Goal: Information Seeking & Learning: Find specific fact

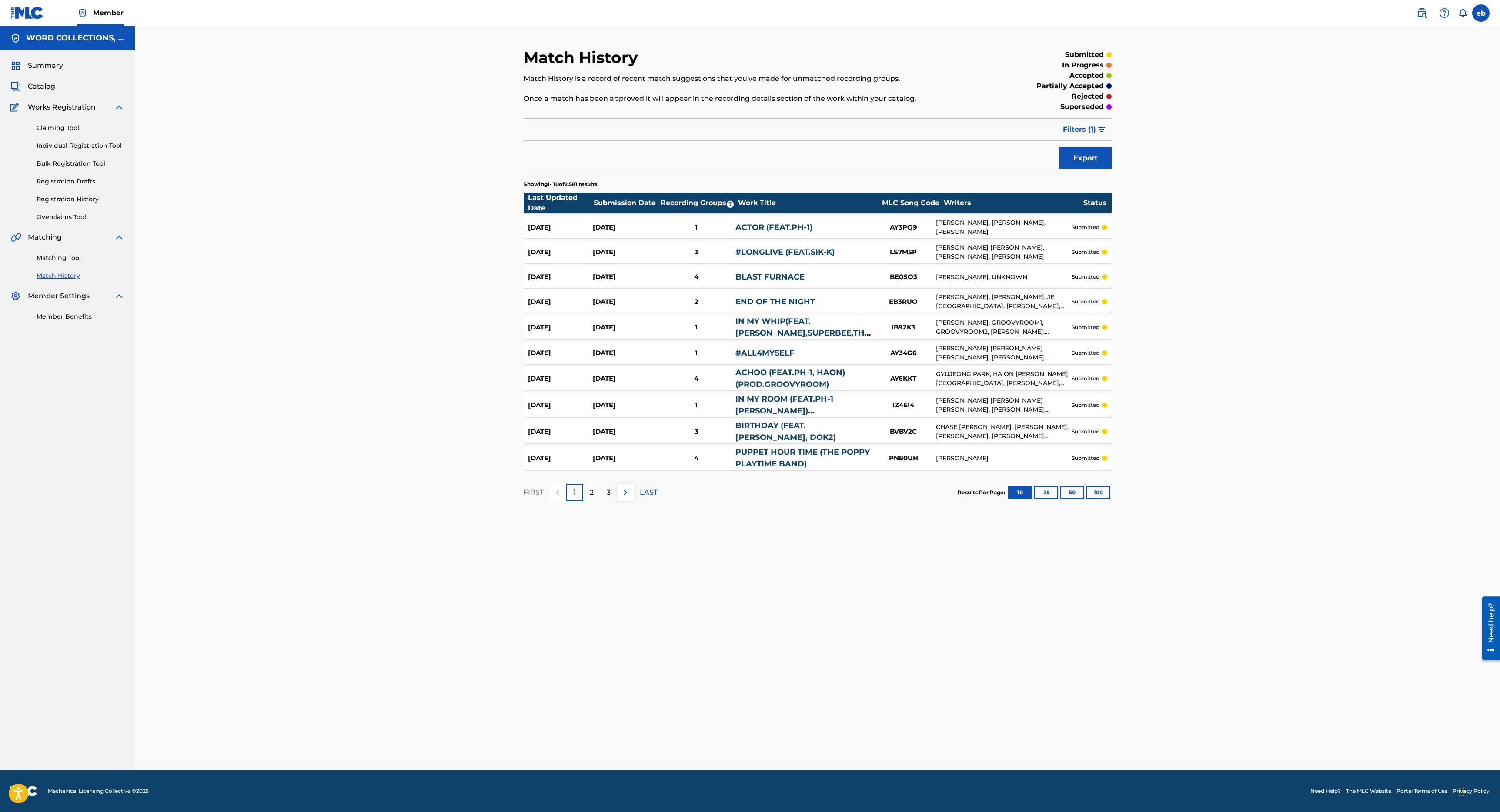
click at [58, 257] on link "Matching Tool" at bounding box center [80, 257] width 88 height 9
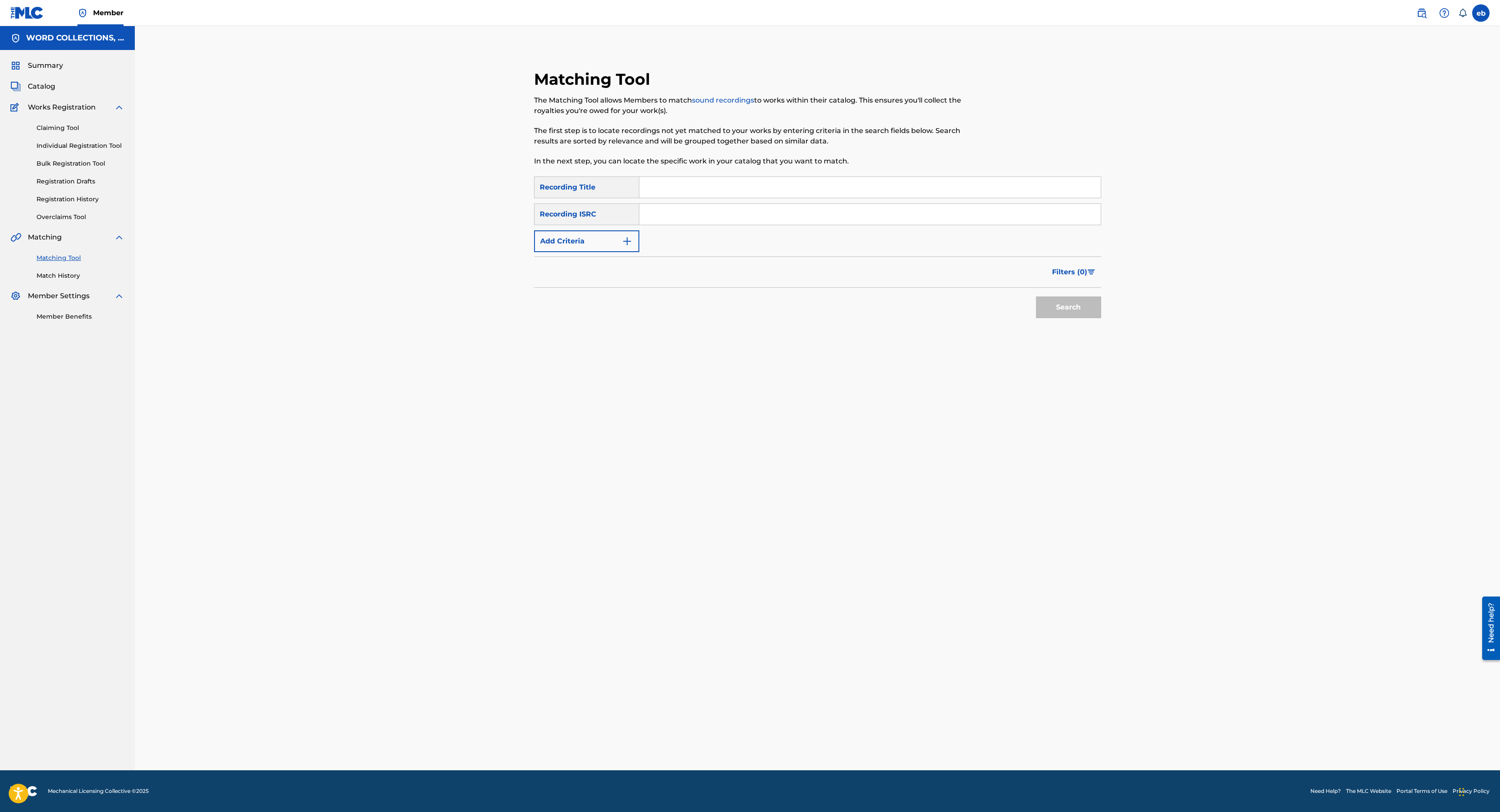
click at [585, 187] on div "Recording Title" at bounding box center [587, 187] width 105 height 22
click at [586, 252] on form "SearchWithCriteriaa07c0819-3acc-4f95-a935-e0eb7b88bab4 Recording Title SearchWi…" at bounding box center [818, 249] width 567 height 146
click at [586, 242] on button "Add Criteria" at bounding box center [587, 242] width 105 height 22
click at [605, 236] on div "Writer" at bounding box center [579, 241] width 78 height 11
click at [671, 241] on input "Search Form" at bounding box center [862, 241] width 445 height 21
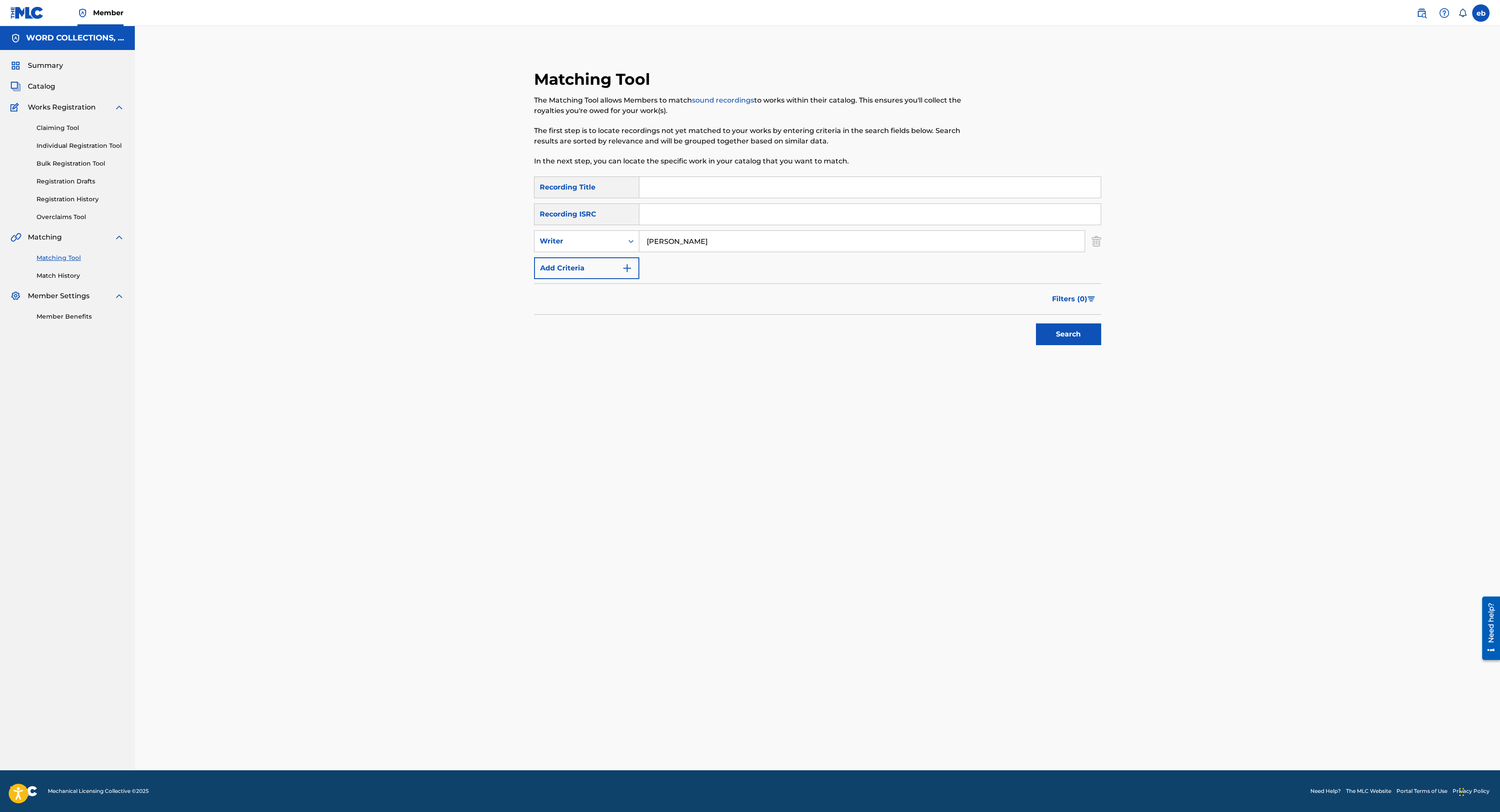
type input "[PERSON_NAME]"
click at [1036, 323] on button "Search" at bounding box center [1068, 334] width 65 height 22
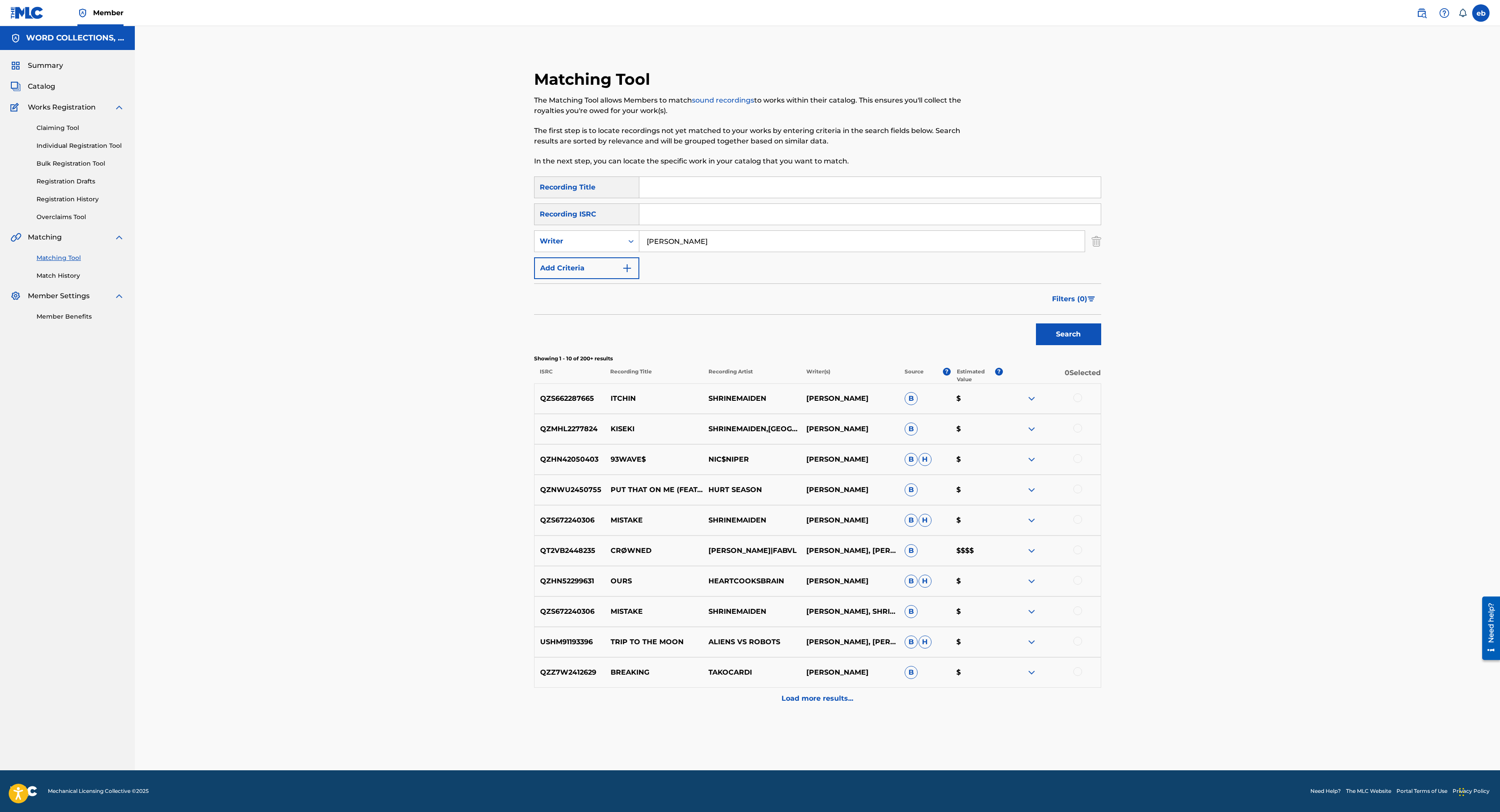
click at [1077, 297] on span "Filters ( 0 )" at bounding box center [1069, 299] width 35 height 11
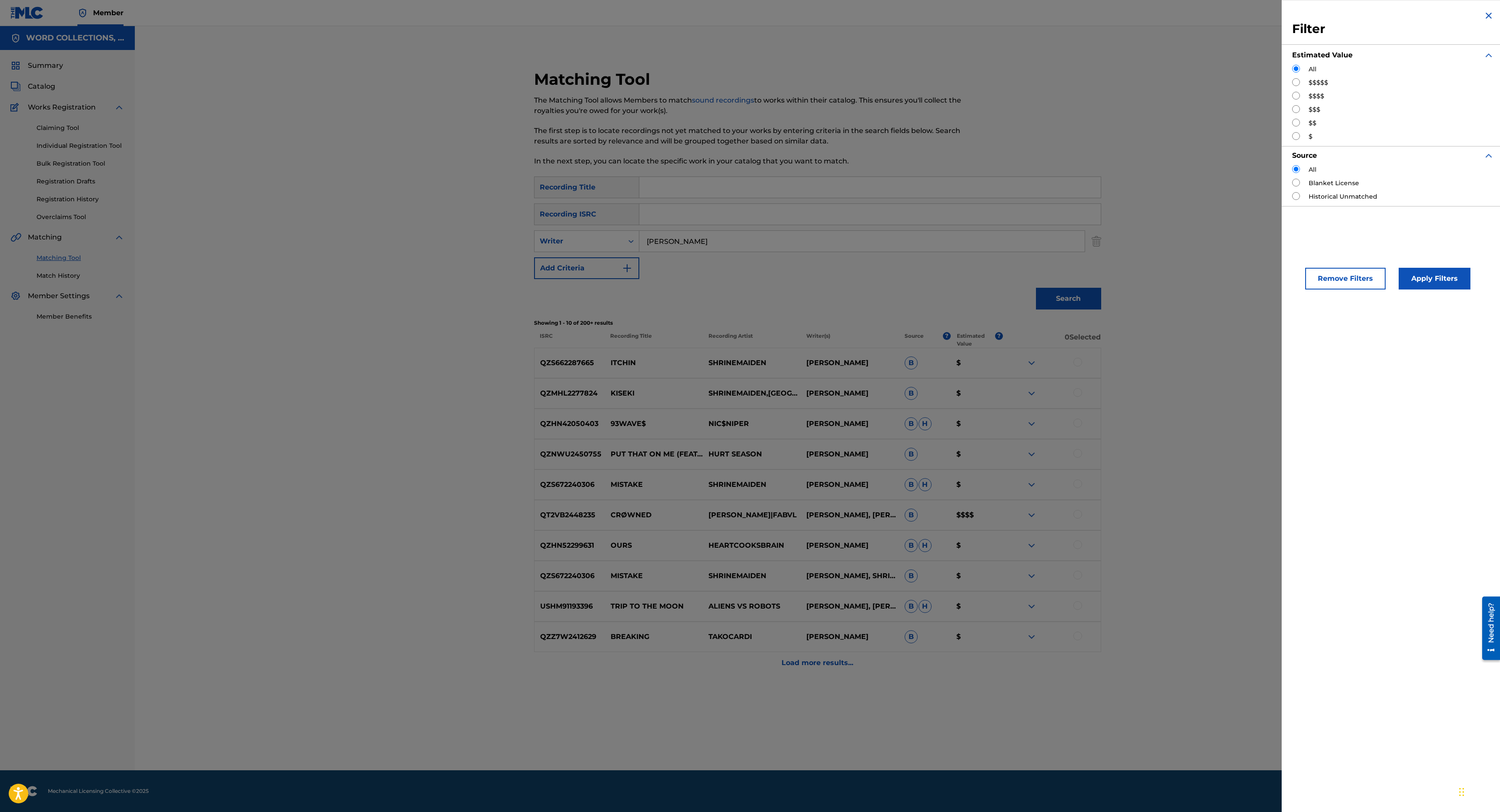
click at [1294, 81] on input "Search Form" at bounding box center [1295, 82] width 8 height 7
radio input "true"
click at [1413, 282] on button "Apply Filters" at bounding box center [1434, 278] width 72 height 22
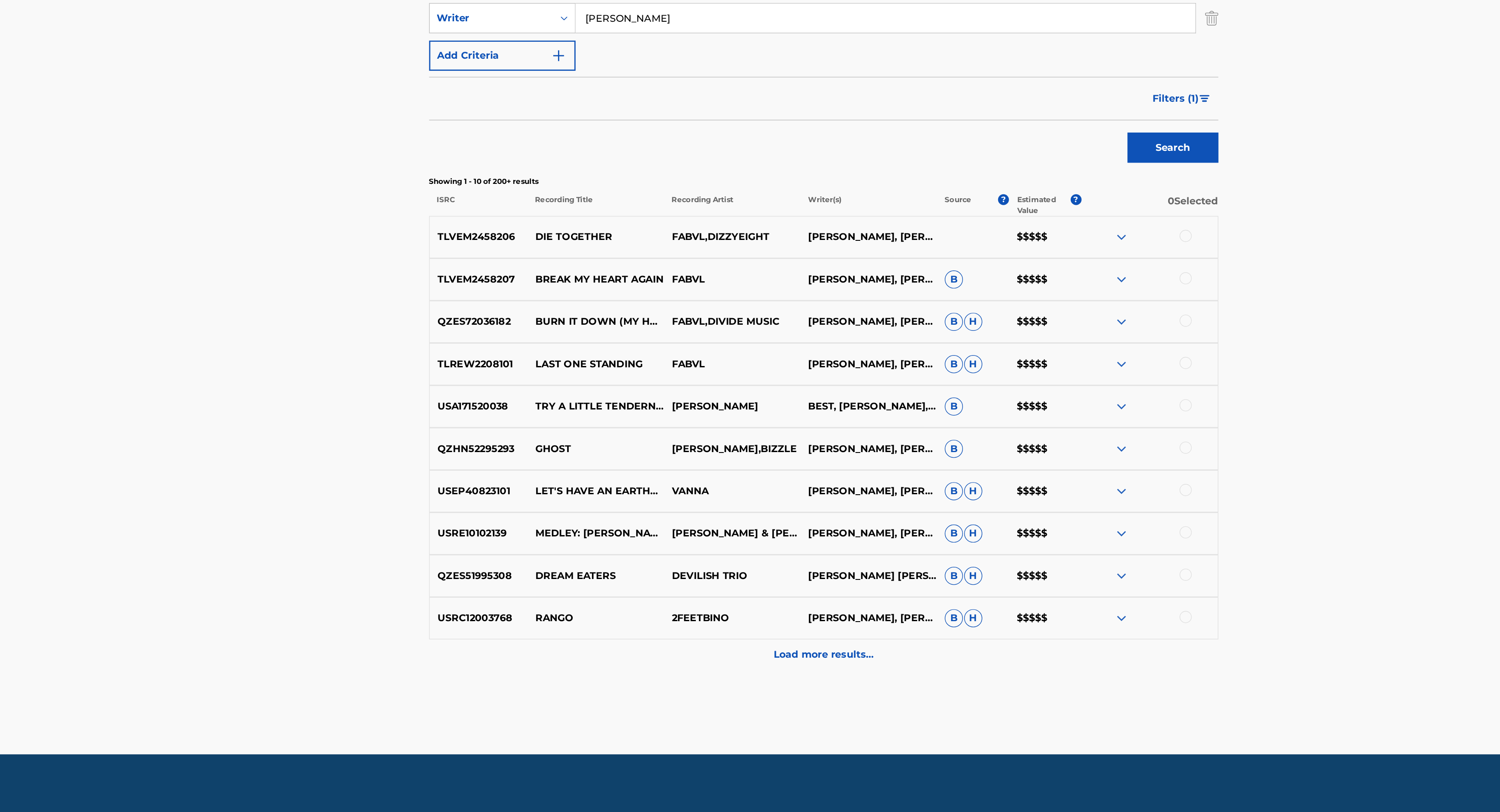
click at [828, 696] on p "Load more results..." at bounding box center [818, 698] width 72 height 11
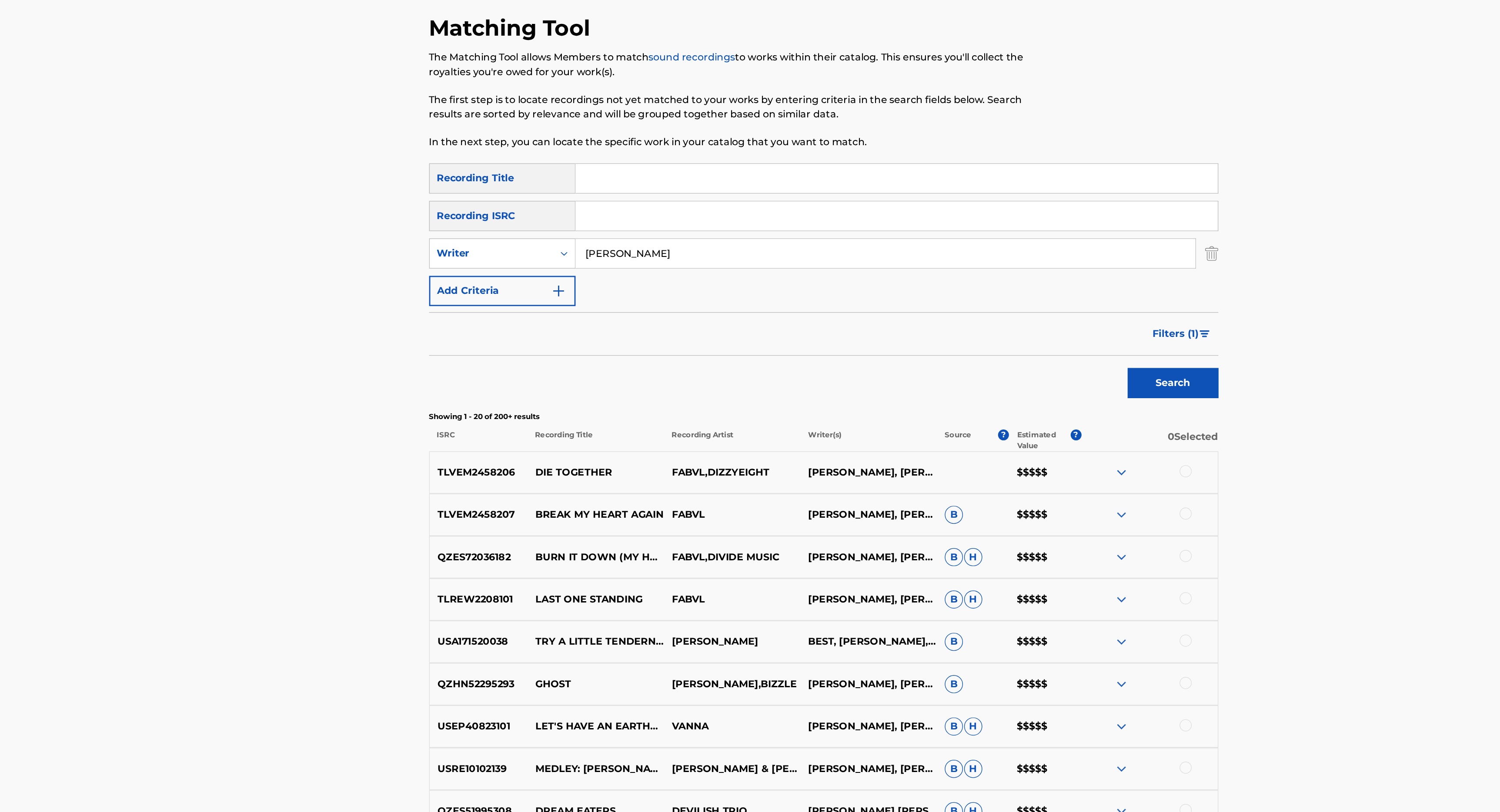
click at [599, 271] on button "Add Criteria" at bounding box center [587, 268] width 105 height 22
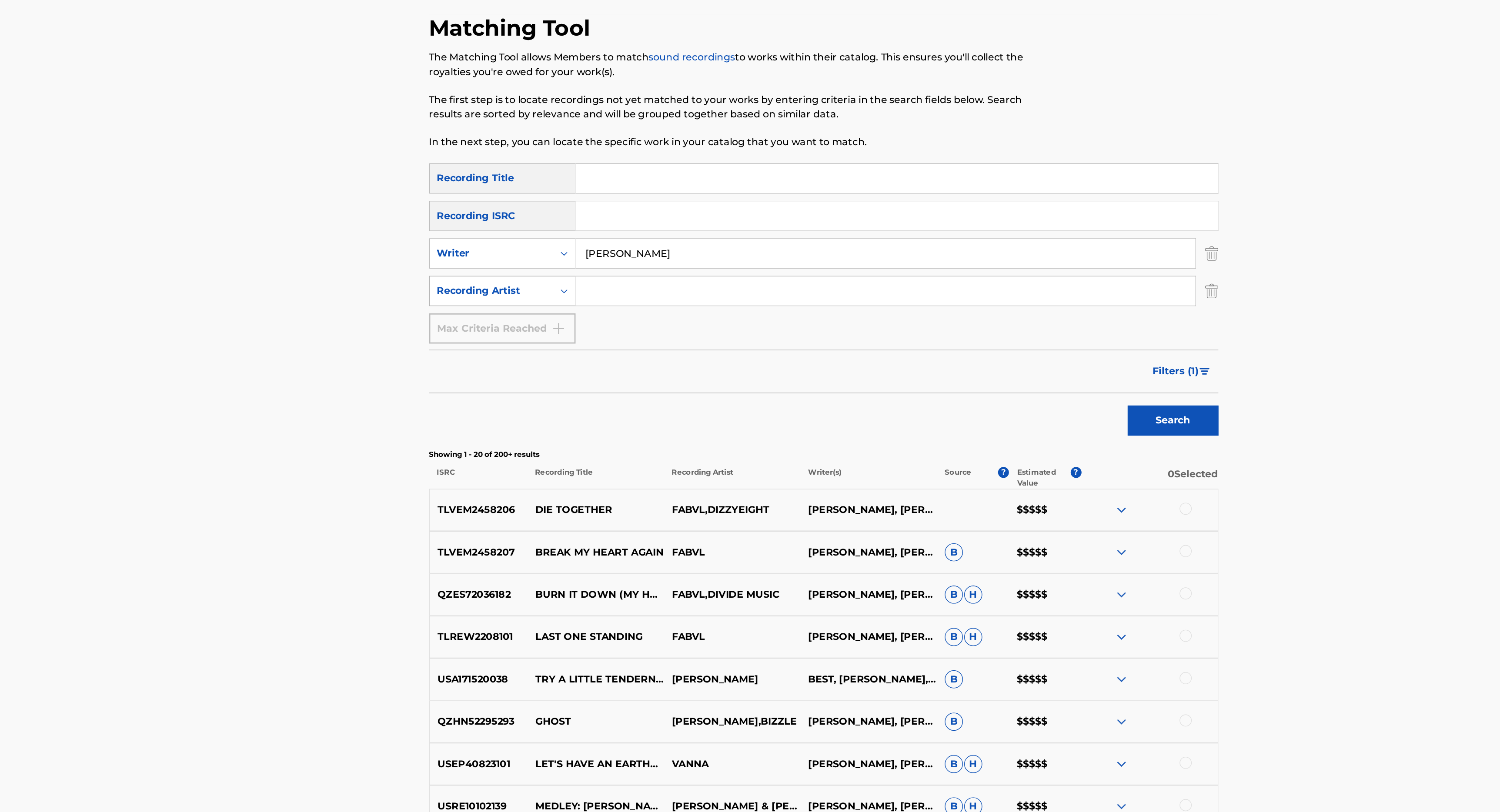
click at [604, 267] on div "Recording Artist" at bounding box center [579, 268] width 78 height 11
click at [684, 268] on input "Search Form" at bounding box center [862, 267] width 445 height 21
type input "FabvL"
click at [1036, 351] on button "Search" at bounding box center [1068, 361] width 65 height 22
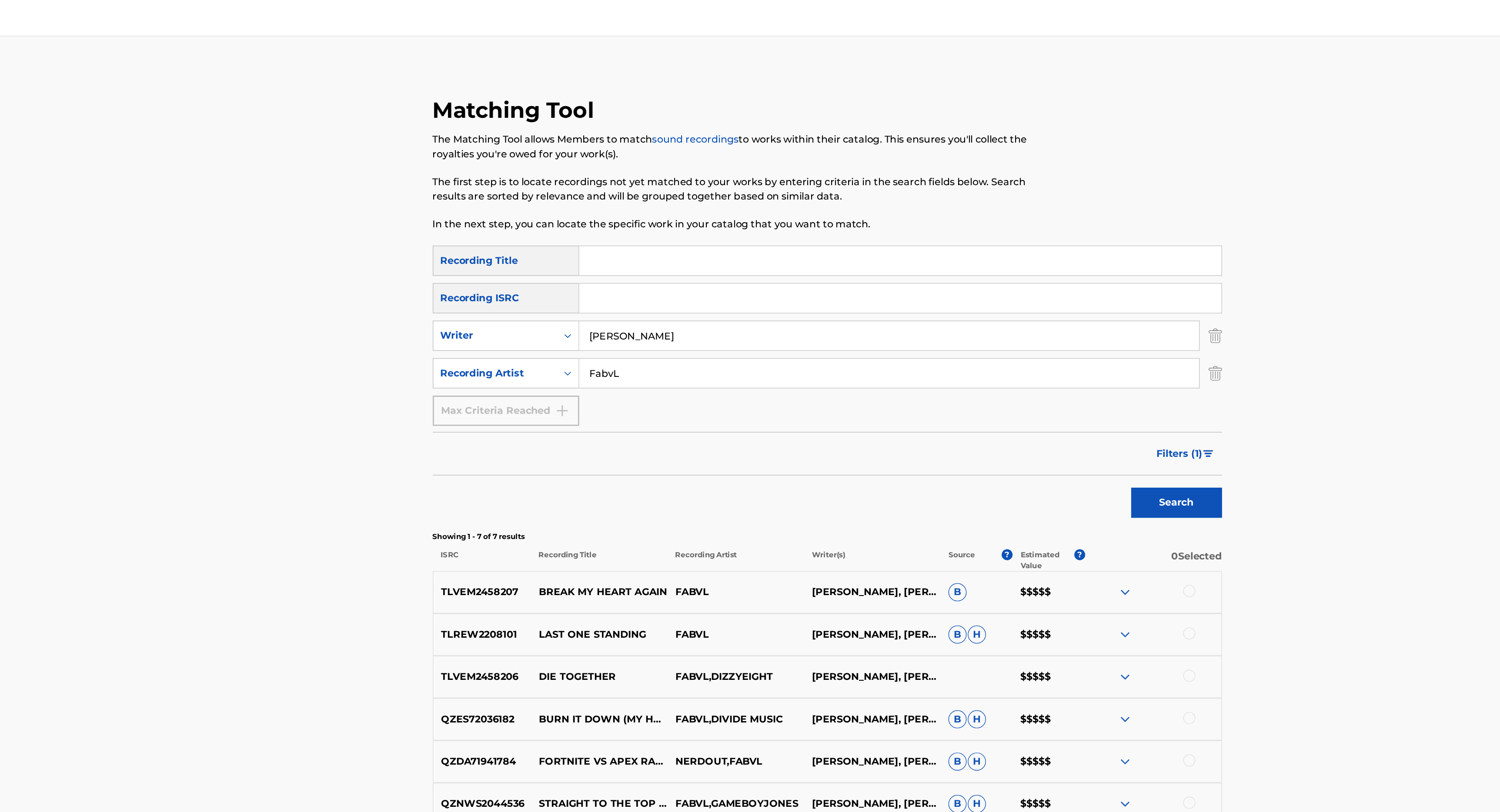
click at [1074, 324] on span "Filters ( 1 )" at bounding box center [1071, 326] width 33 height 11
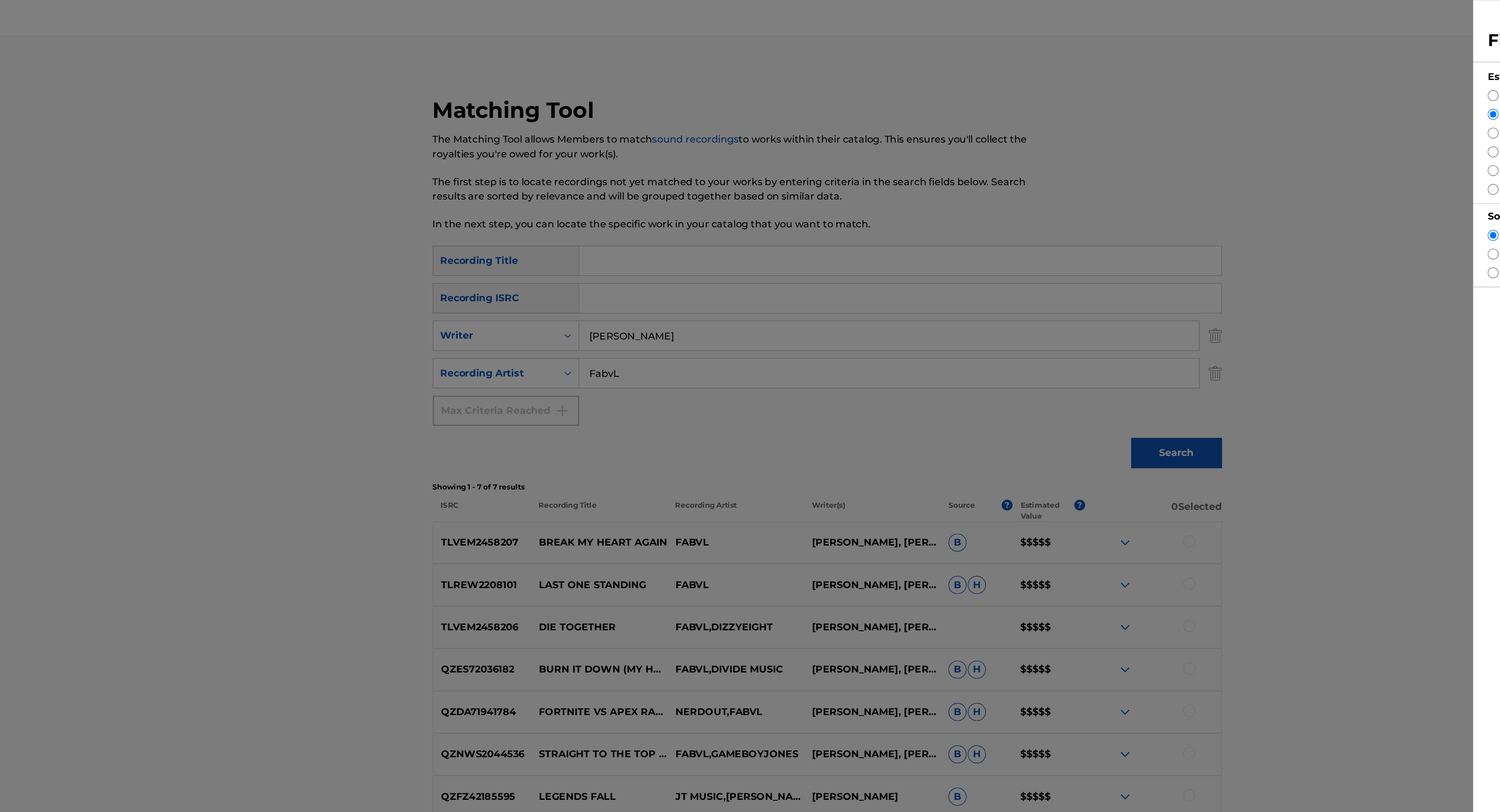
click at [1078, 326] on button "Search" at bounding box center [1068, 326] width 65 height 22
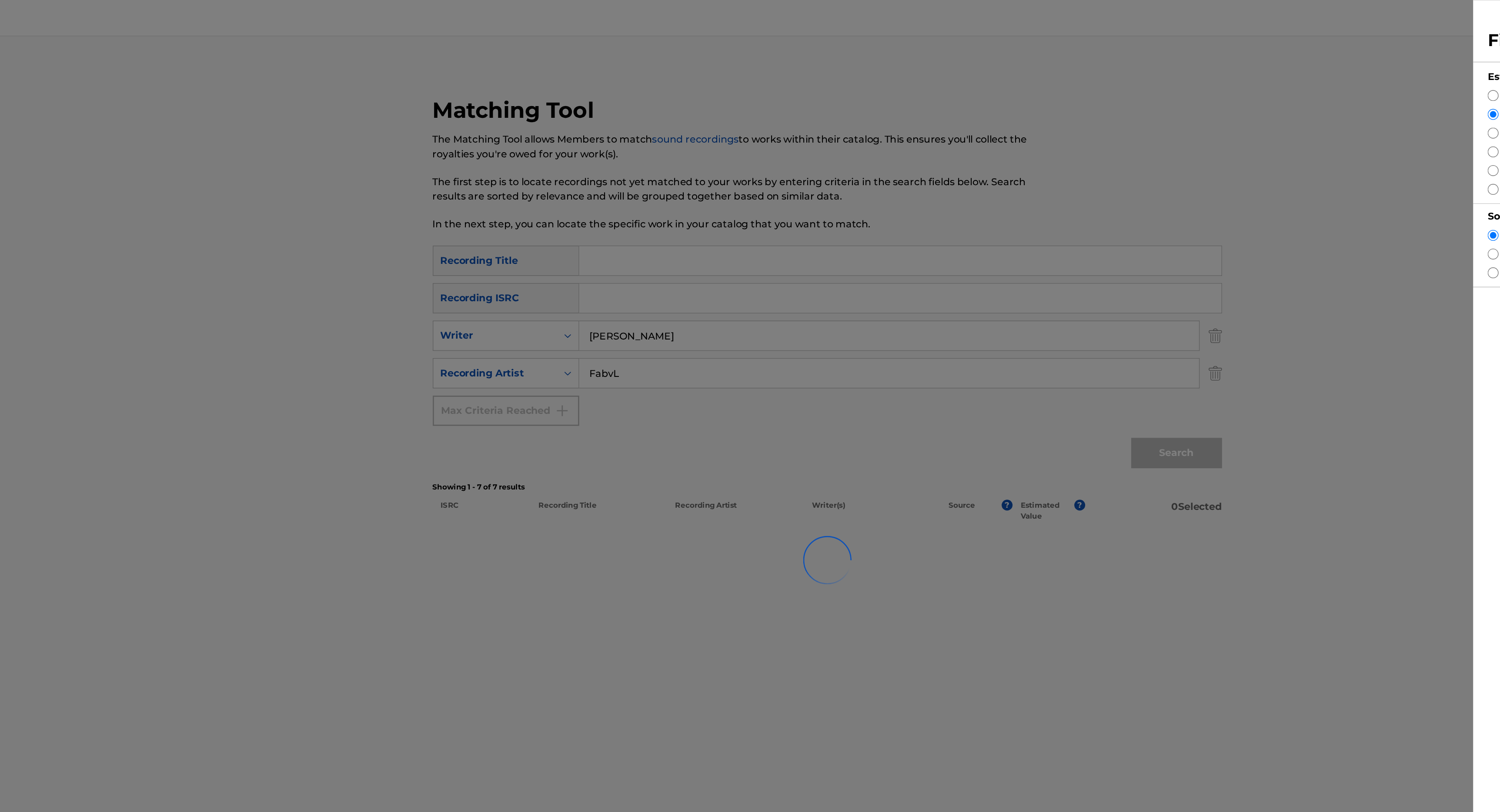
click at [1078, 326] on div "Search" at bounding box center [1066, 323] width 69 height 35
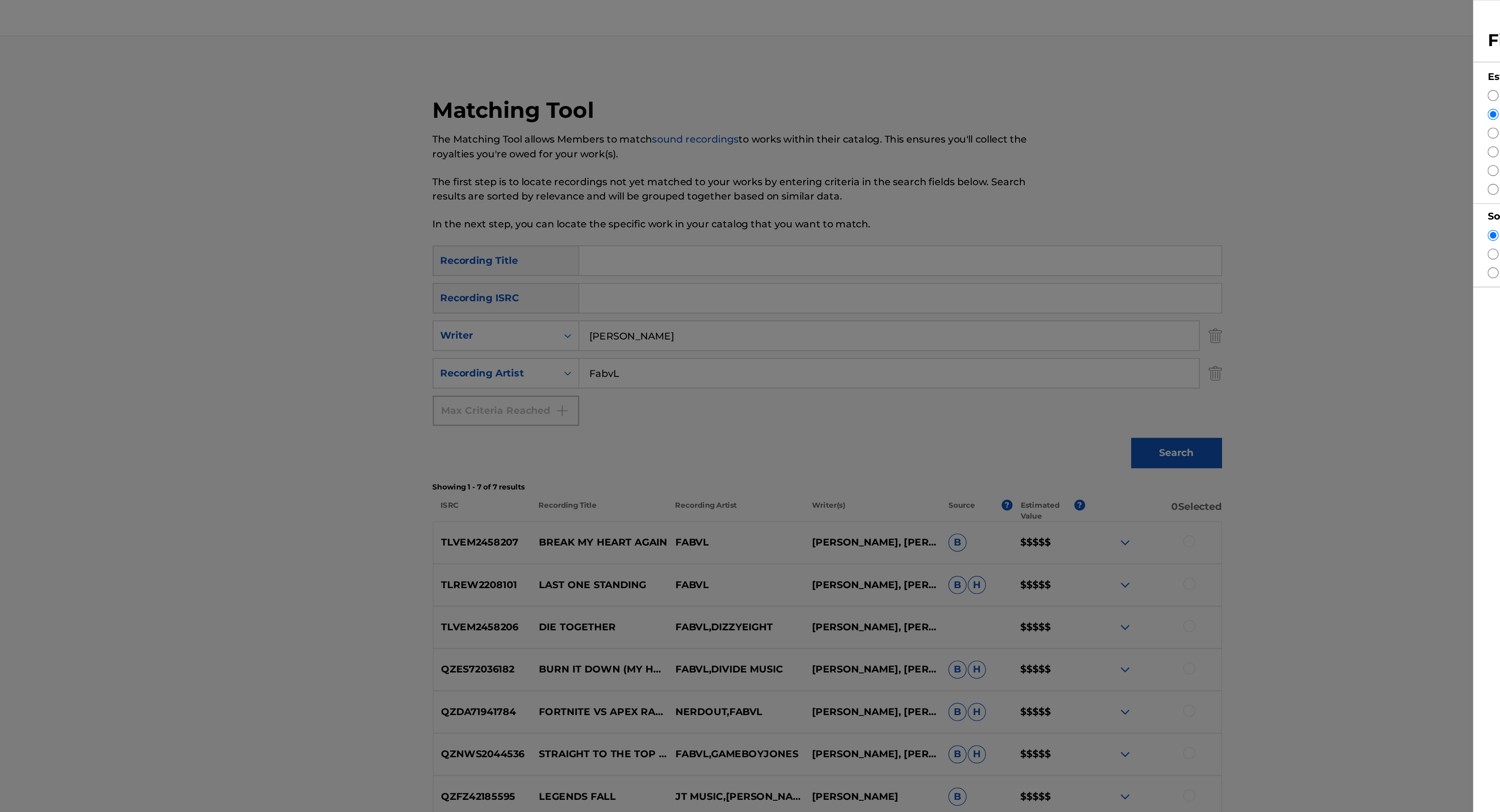
click at [1132, 342] on div "Matching Tool The Matching Tool allows Members to match sound recordings to wor…" at bounding box center [818, 397] width 1365 height 744
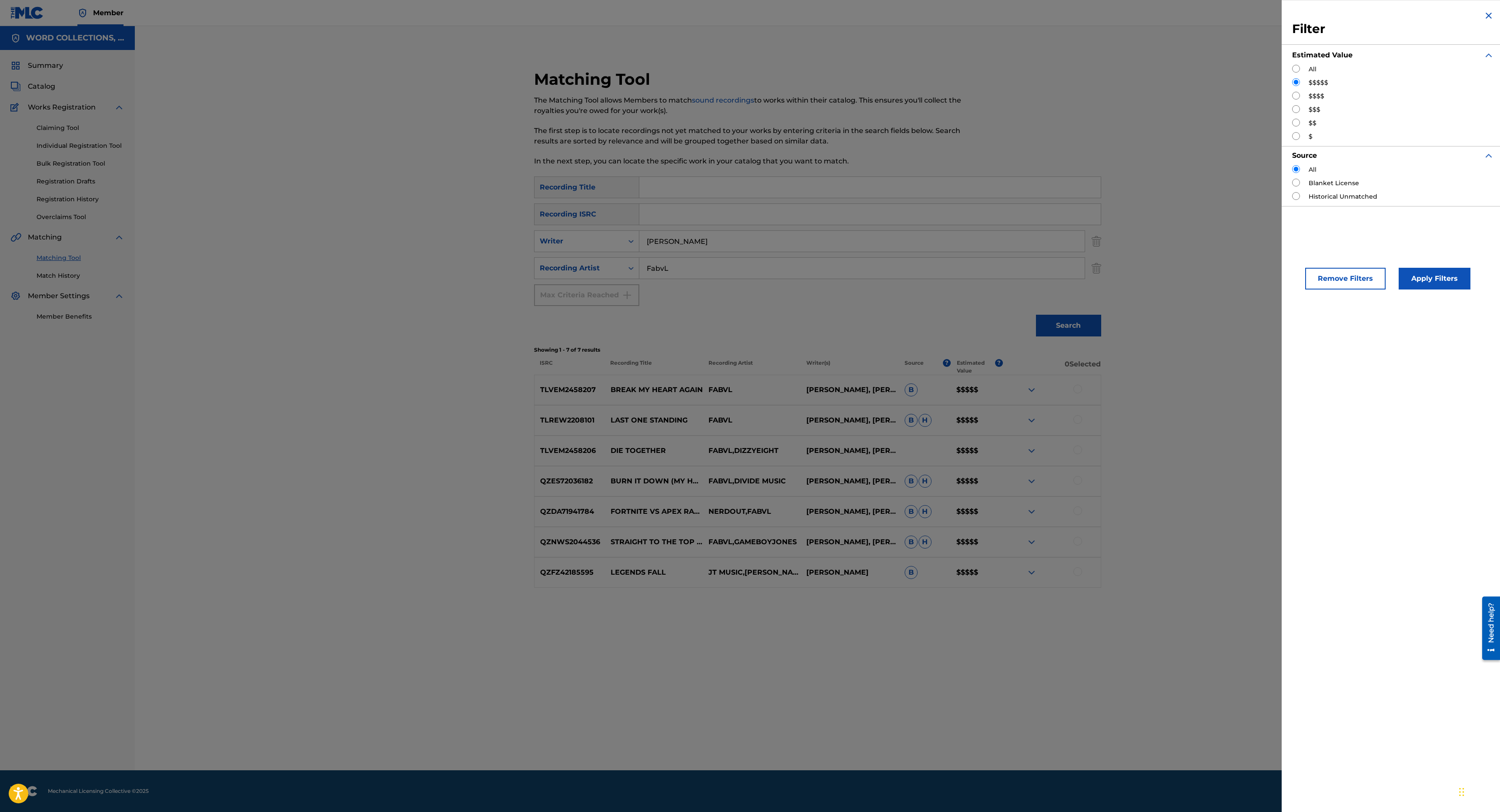
click at [1296, 96] on input "Search Form" at bounding box center [1295, 95] width 8 height 7
radio input "true"
click at [1409, 278] on button "Apply Filters" at bounding box center [1434, 278] width 72 height 22
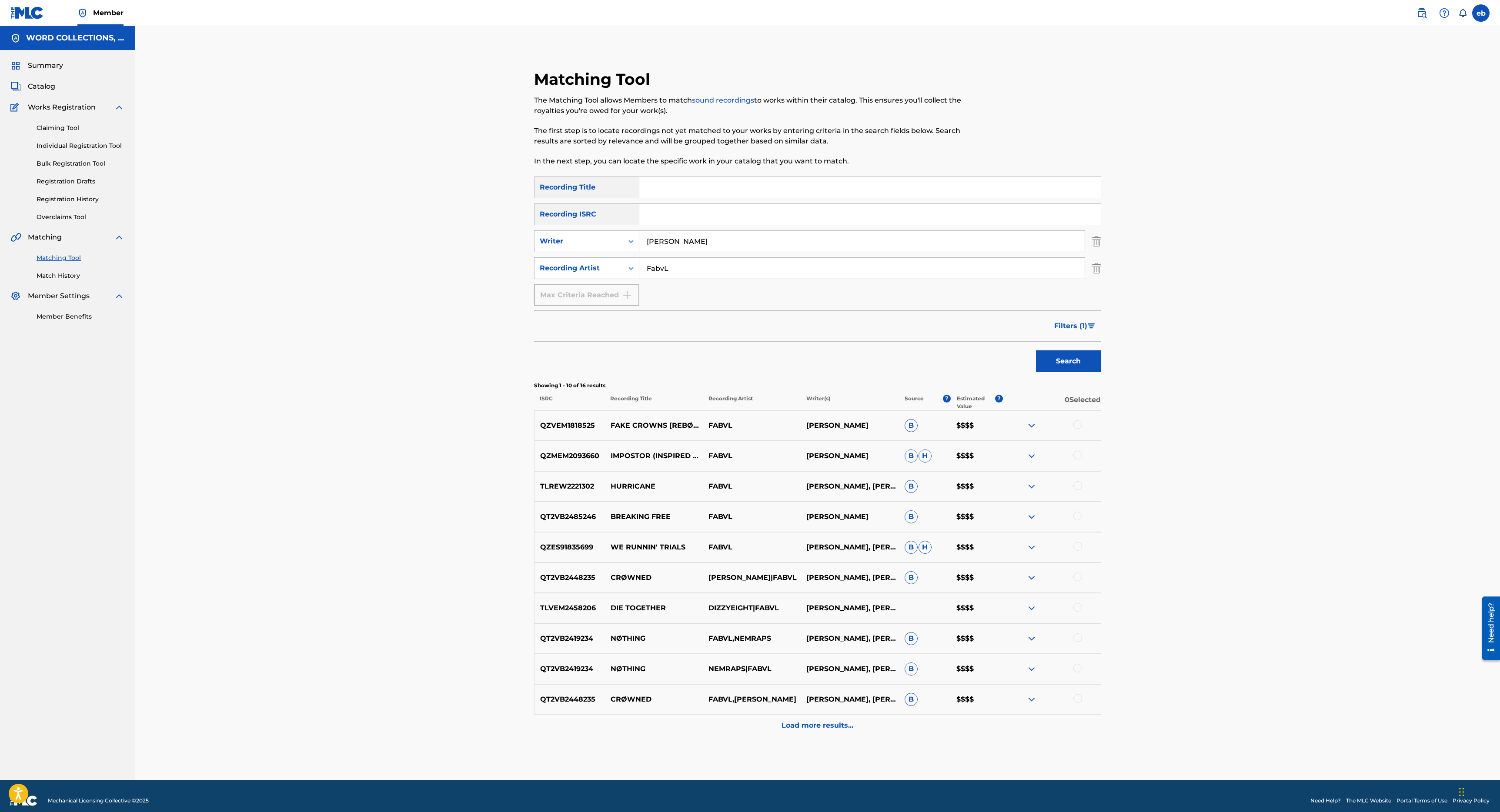
scroll to position [9, 0]
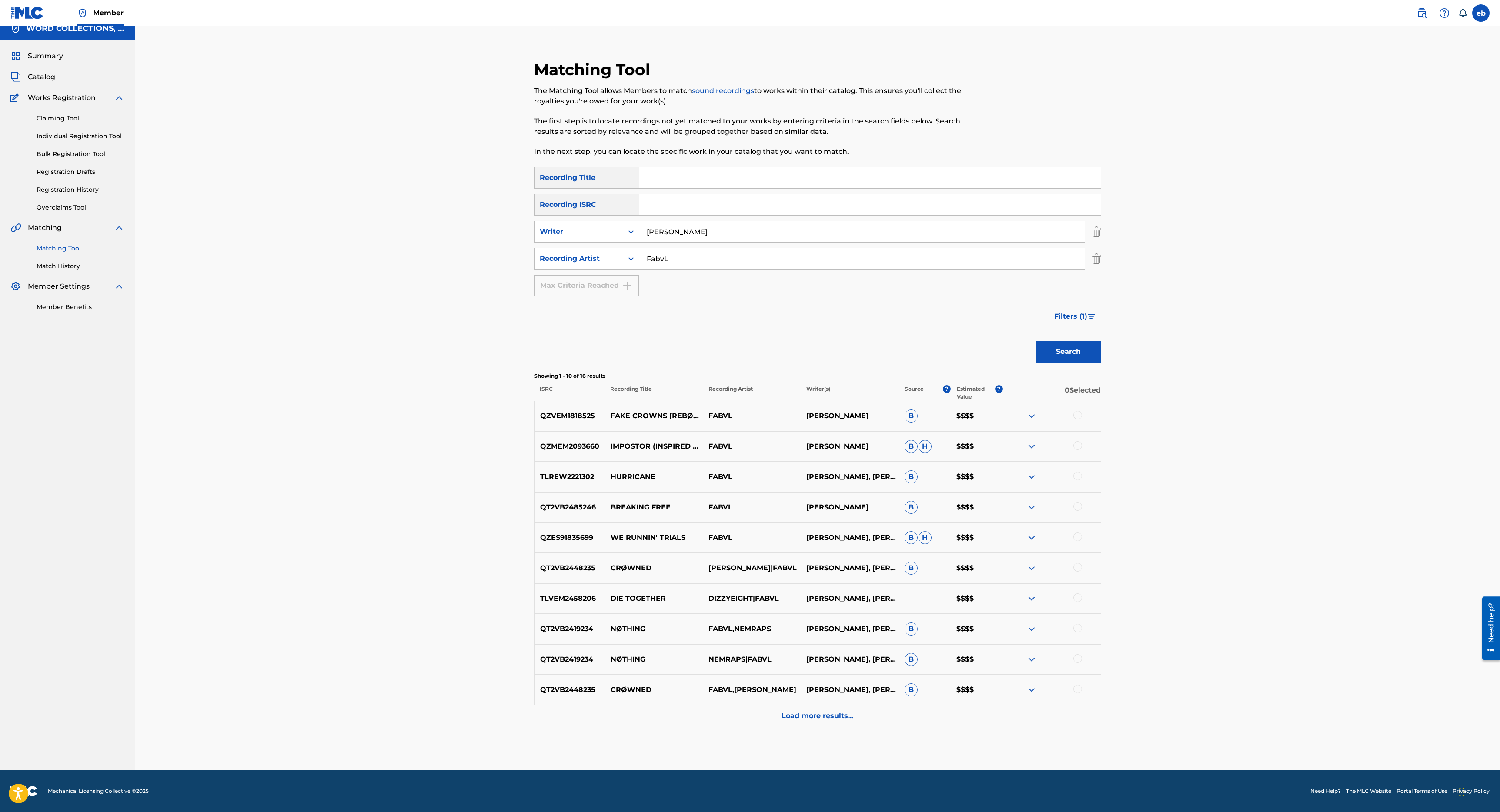
click at [832, 710] on p "Load more results..." at bounding box center [818, 715] width 72 height 11
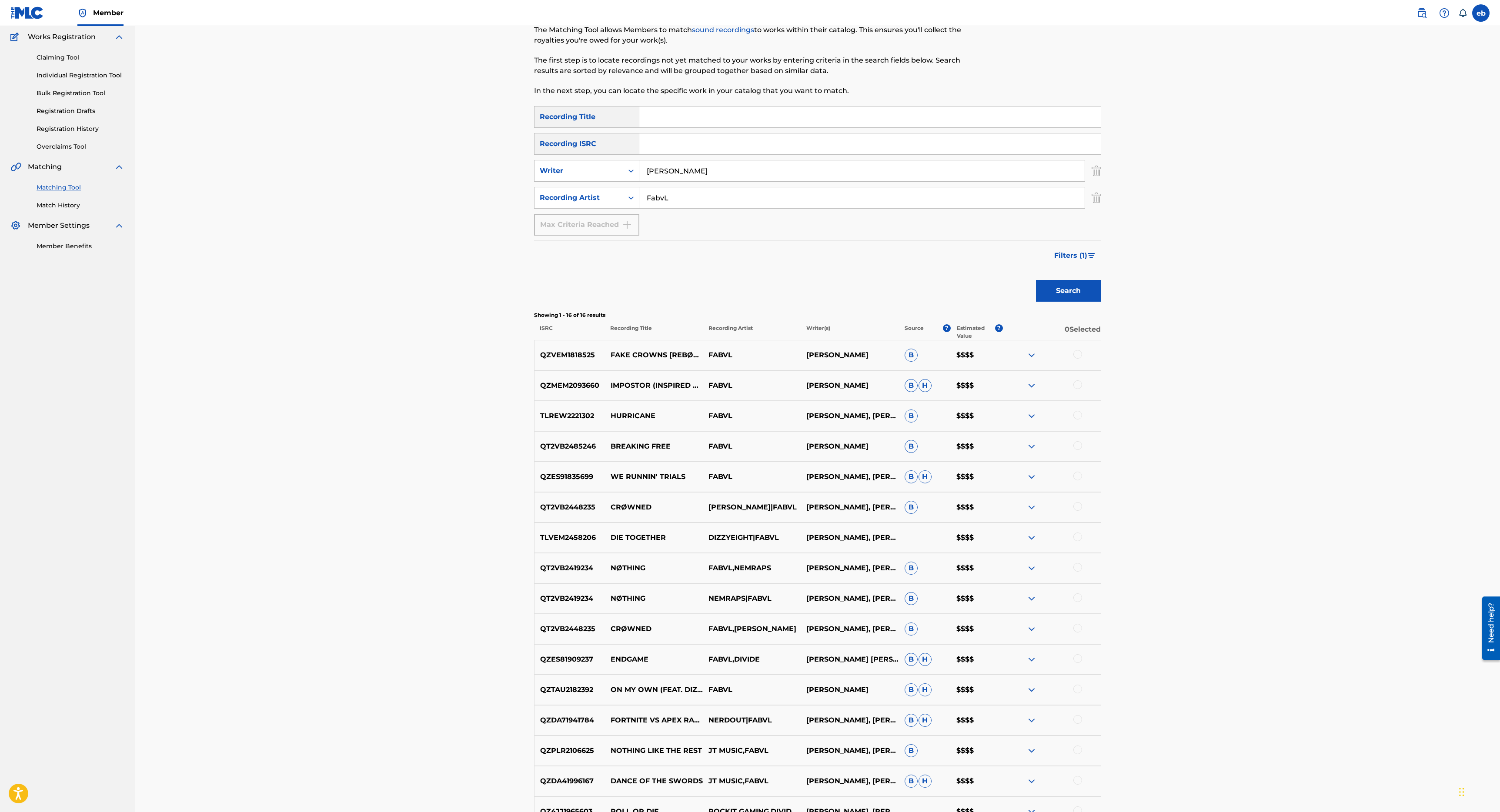
scroll to position [45, 0]
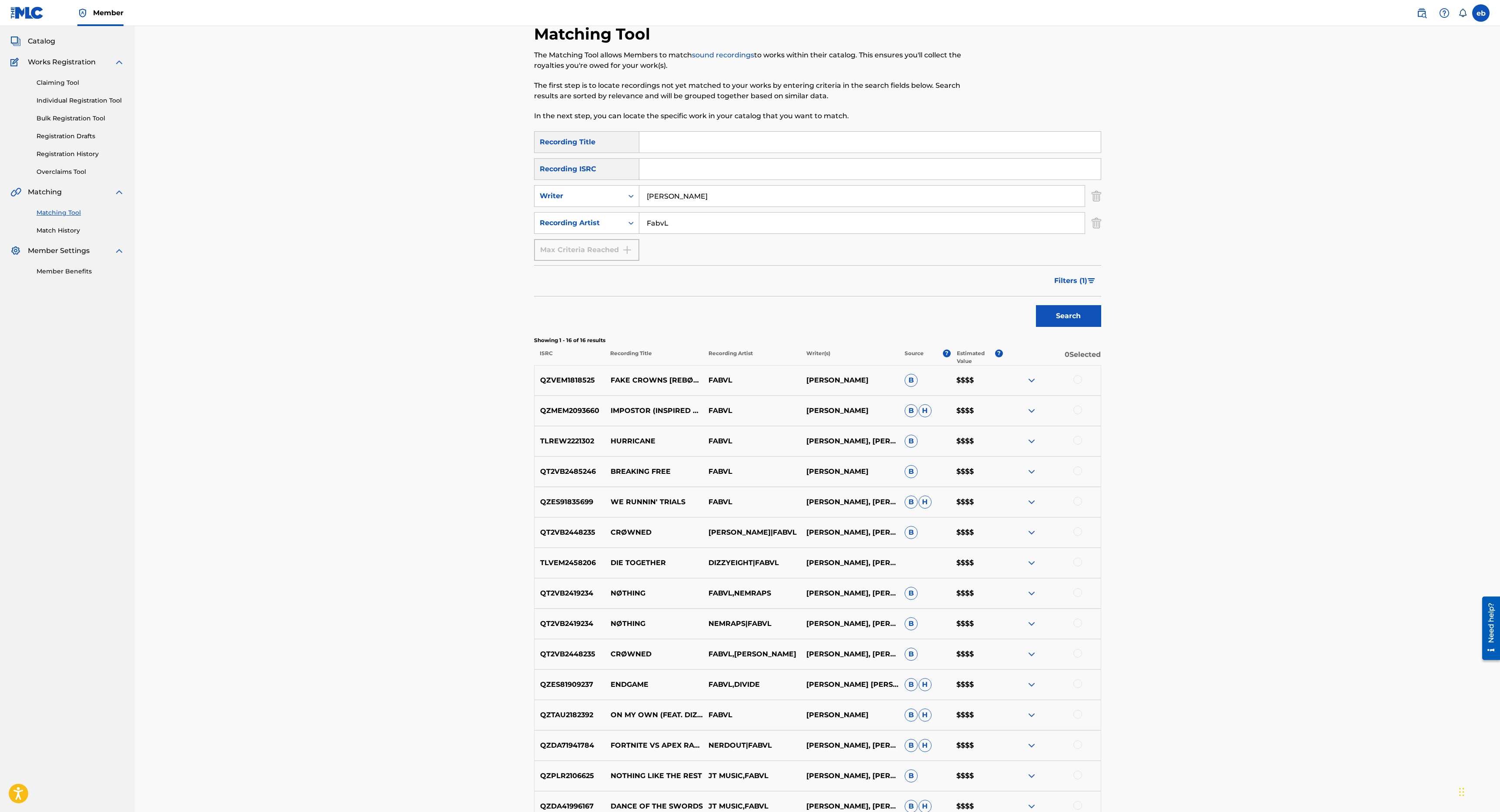
drag, startPoint x: 738, startPoint y: 201, endPoint x: 711, endPoint y: 163, distance: 46.6
click at [711, 163] on div "SearchWithCriteriaa07c0819-3acc-4f95-a935-e0eb7b88bab4 Recording Title SearchWi…" at bounding box center [818, 196] width 567 height 129
type input "="
click at [1081, 309] on button "Search" at bounding box center [1068, 316] width 65 height 22
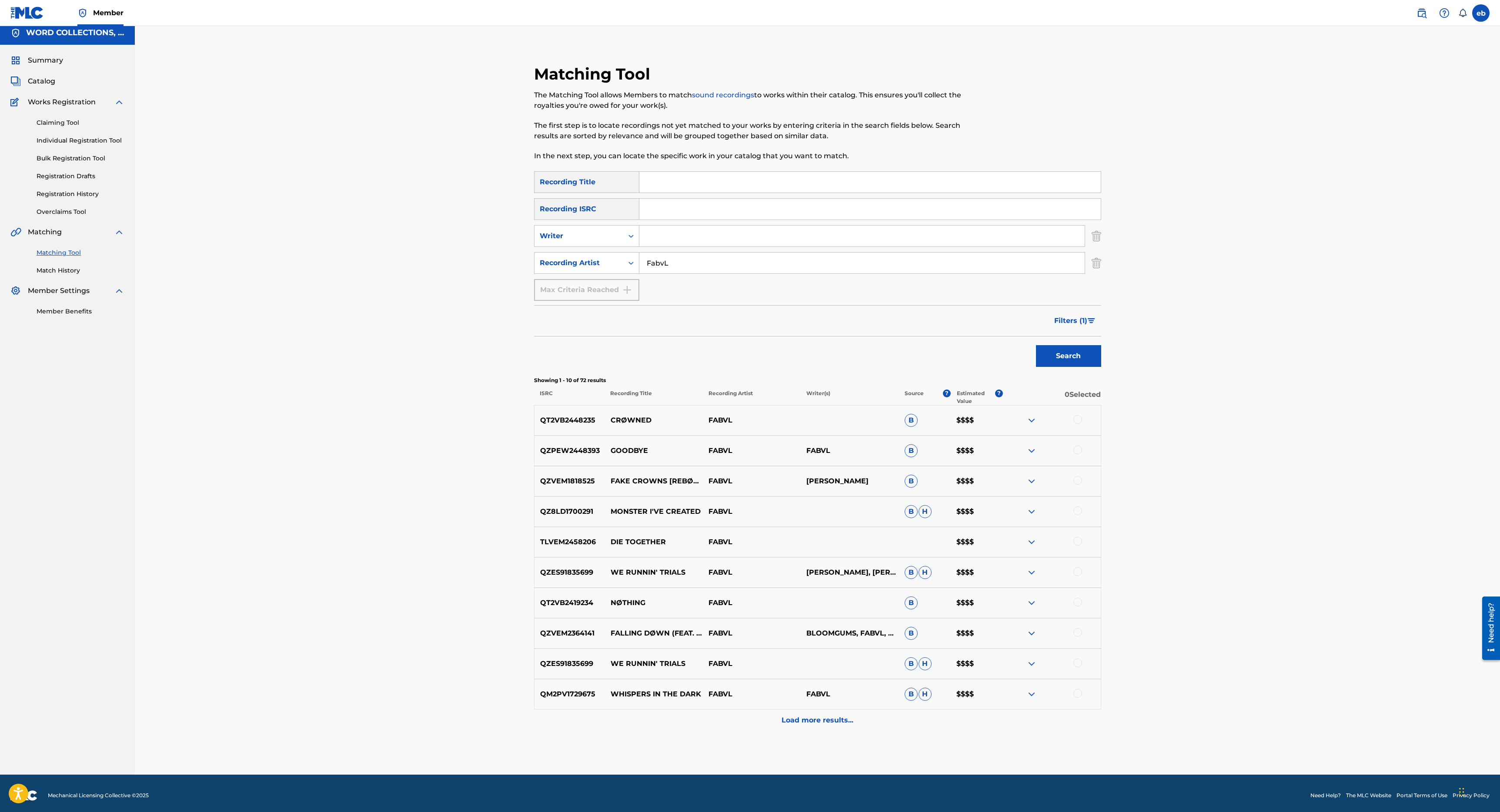
scroll to position [9, 0]
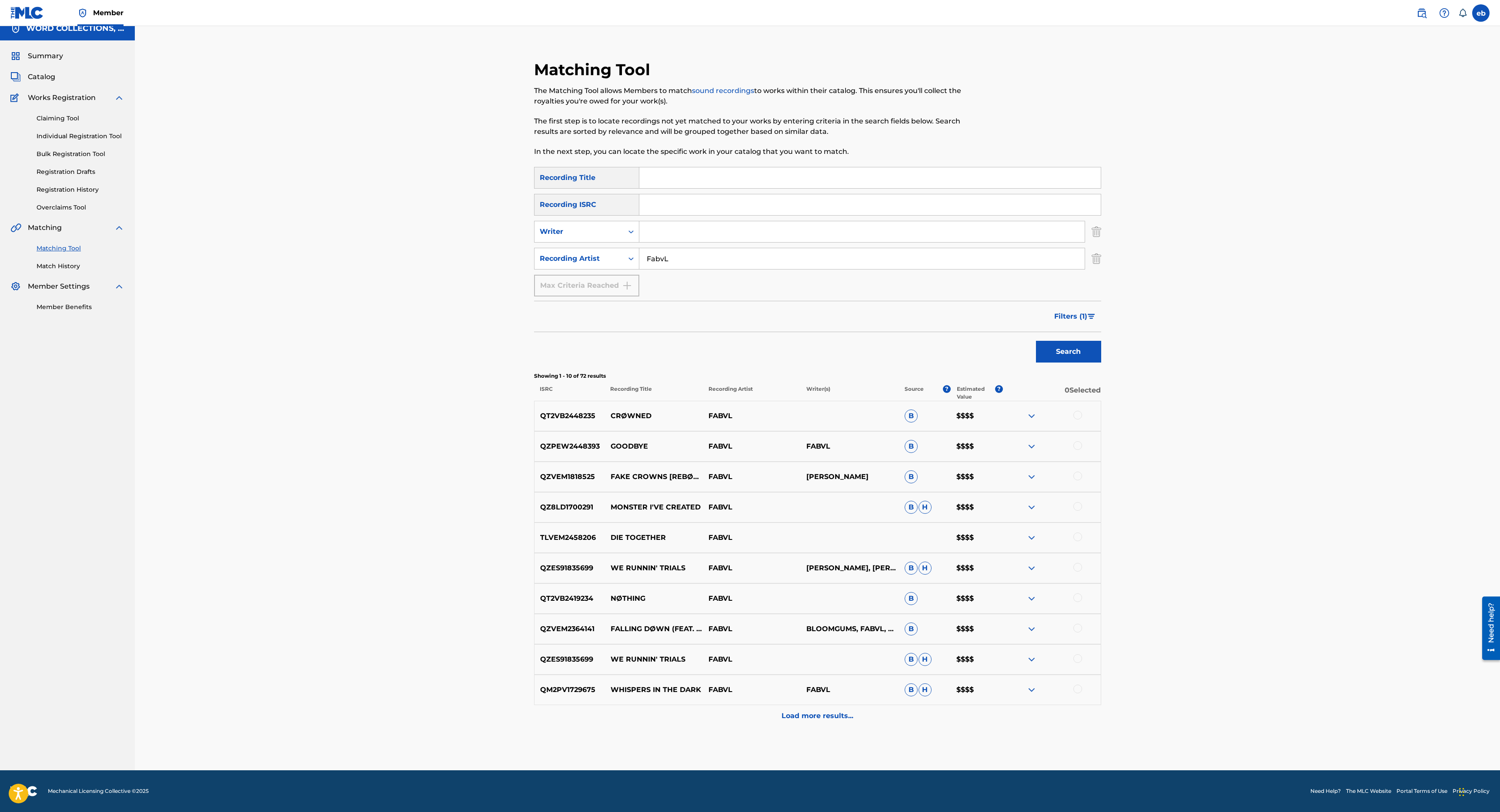
click at [842, 719] on p "Load more results..." at bounding box center [818, 715] width 72 height 11
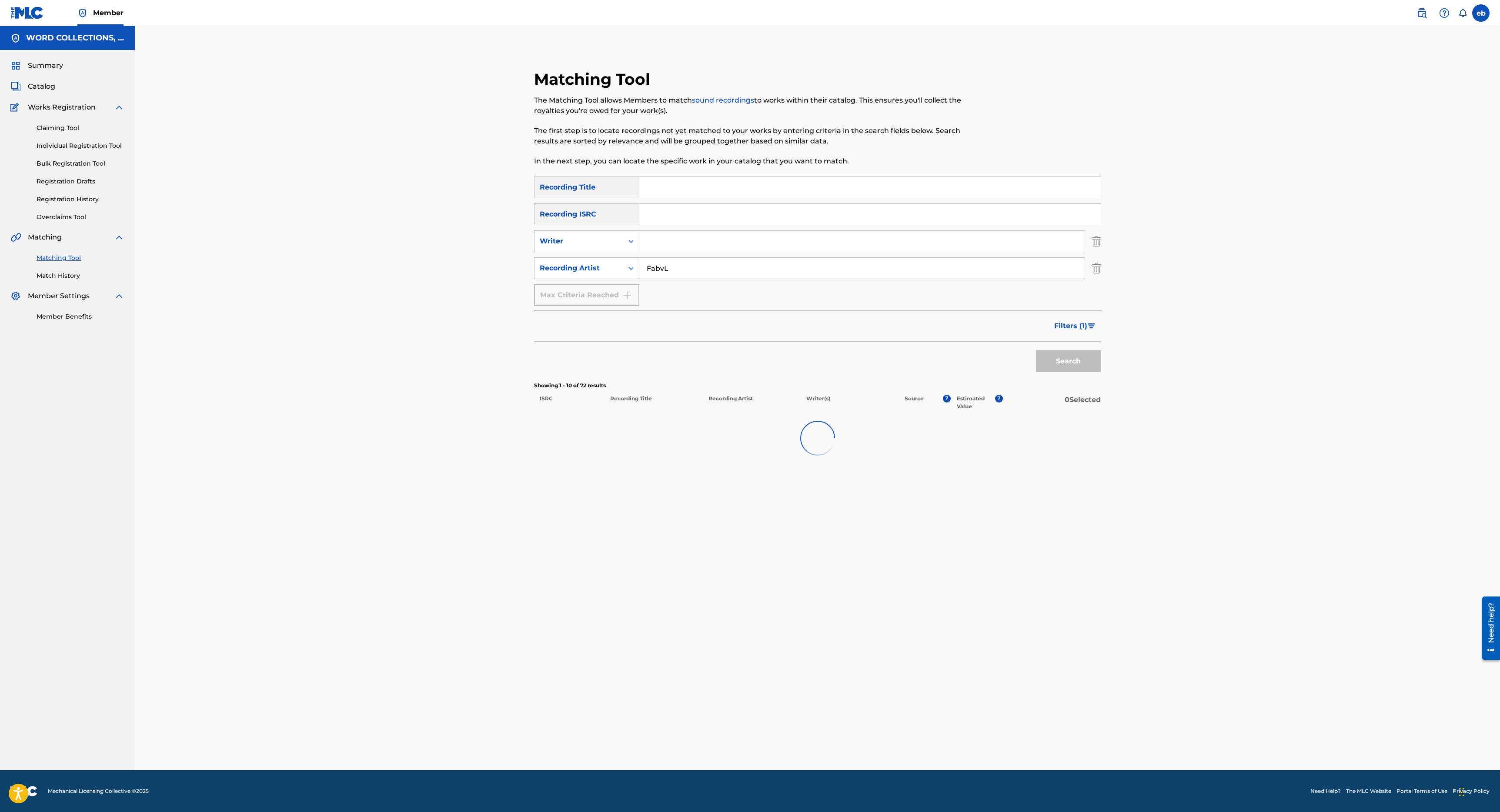
scroll to position [0, 0]
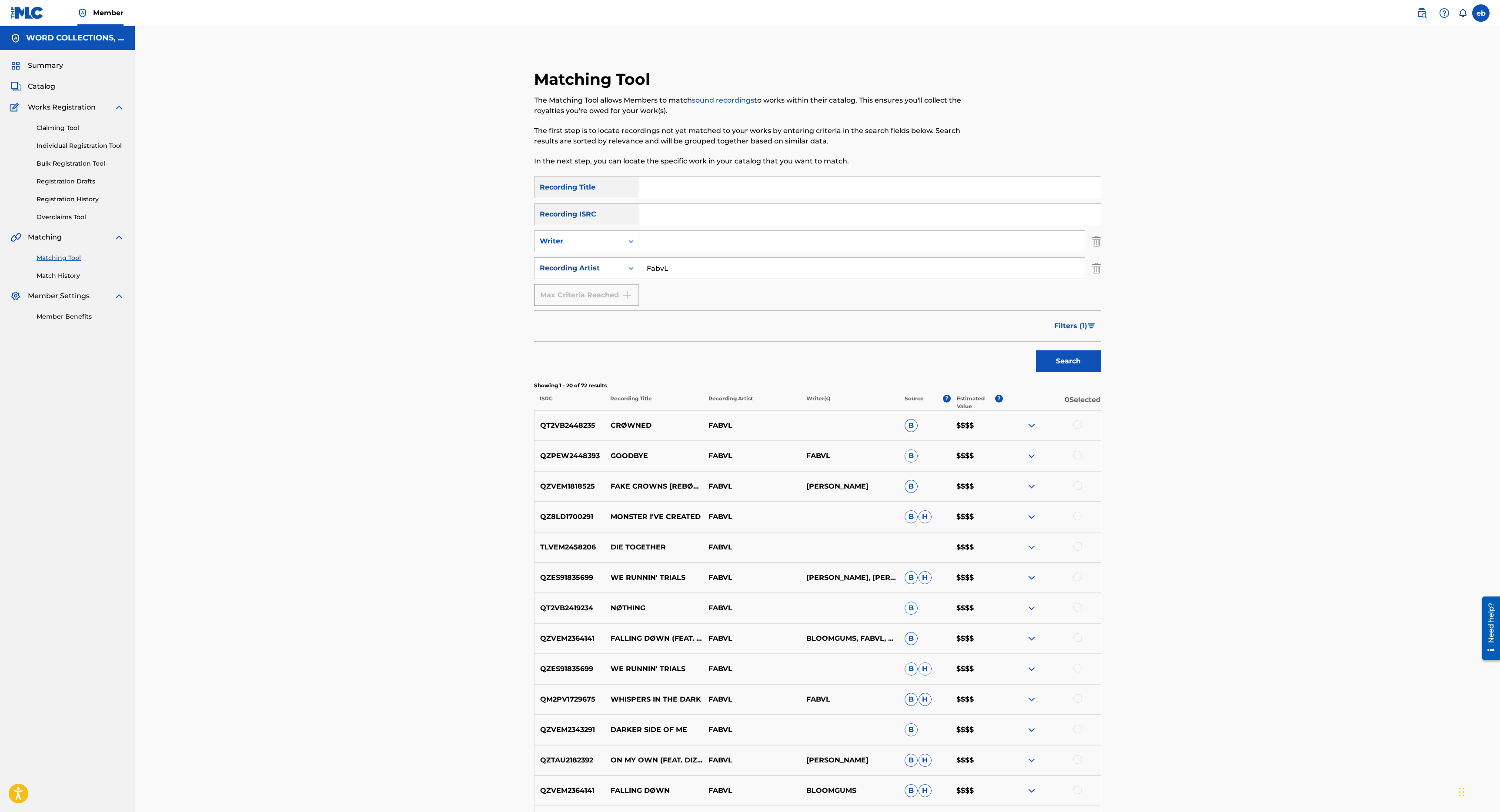
click at [1030, 426] on img at bounding box center [1031, 426] width 11 height 11
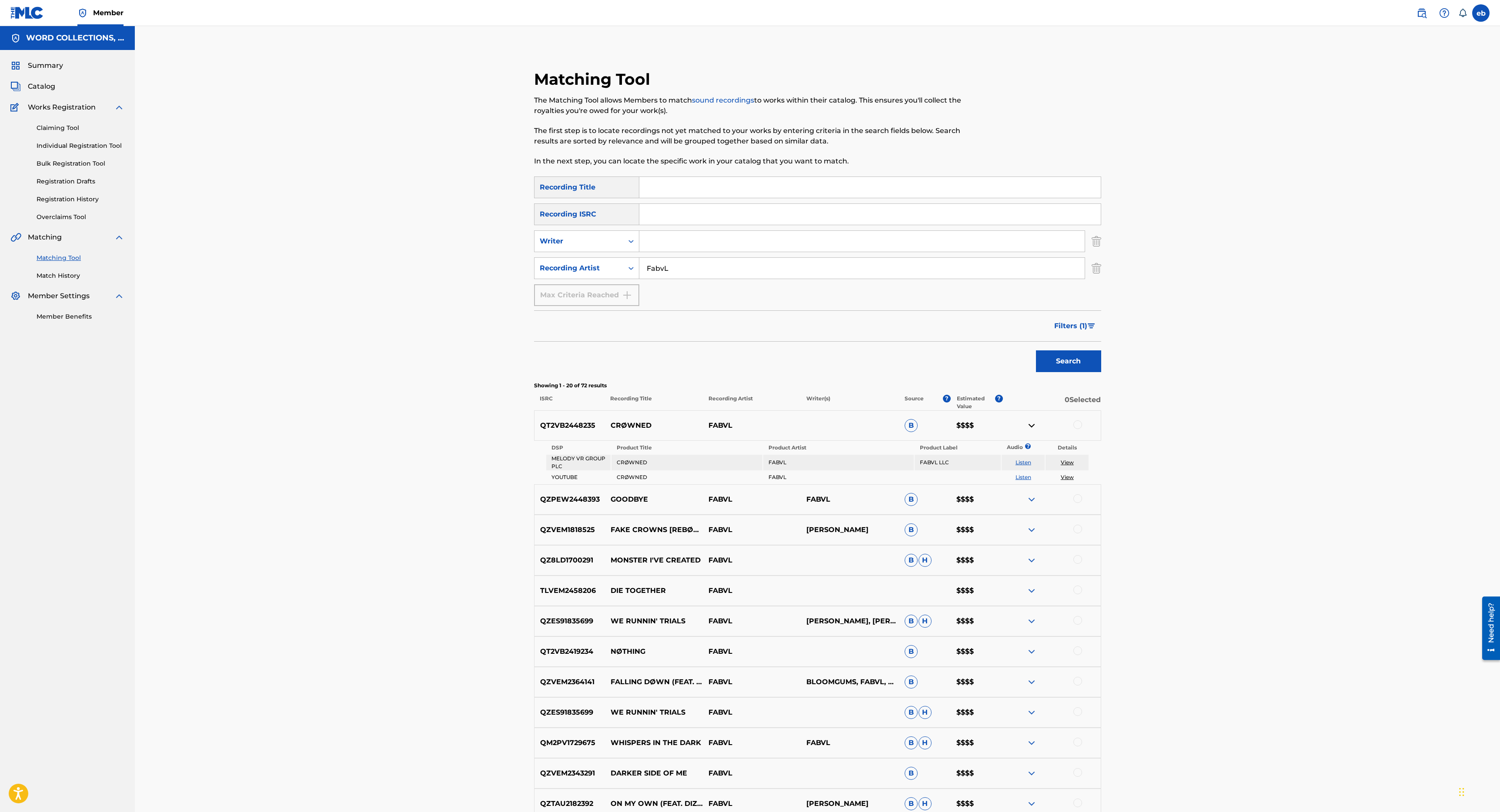
click at [781, 501] on p "FABVL" at bounding box center [751, 499] width 98 height 11
click at [175, 268] on div "Matching Tool The Matching Tool allows Members to match sound recordings to wor…" at bounding box center [818, 576] width 1365 height 1101
click at [32, 86] on span "Catalog" at bounding box center [41, 87] width 28 height 11
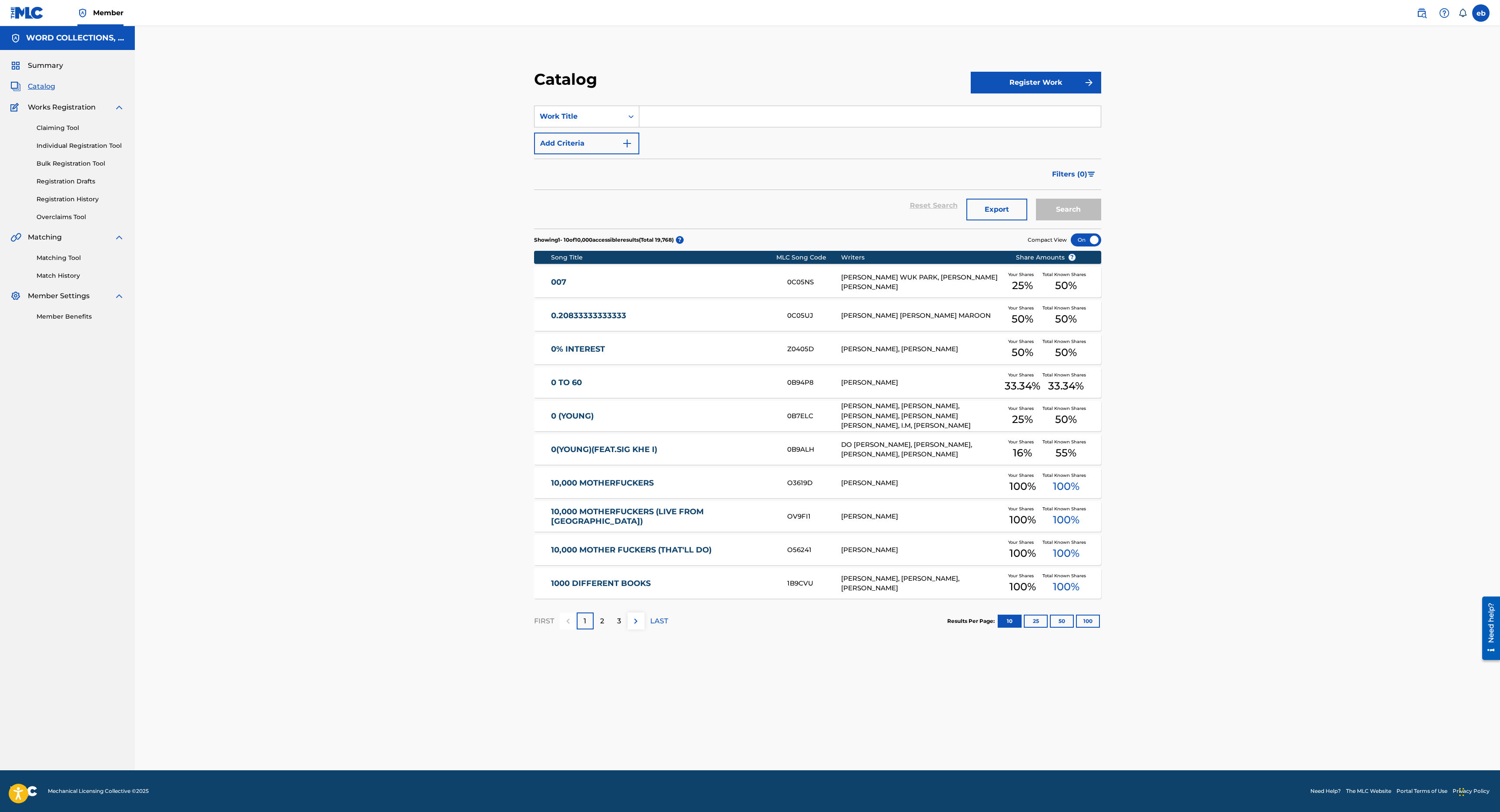
click at [612, 102] on section "SearchWithCriteriafea3b4be-d26a-486e-b8f7-b78a9ba9f19d Work Title Add Criteria …" at bounding box center [818, 162] width 567 height 133
click at [612, 121] on div "Work Title" at bounding box center [579, 117] width 78 height 11
click at [594, 204] on div "Artist" at bounding box center [586, 203] width 104 height 22
click at [679, 112] on input "Search Form" at bounding box center [870, 116] width 462 height 21
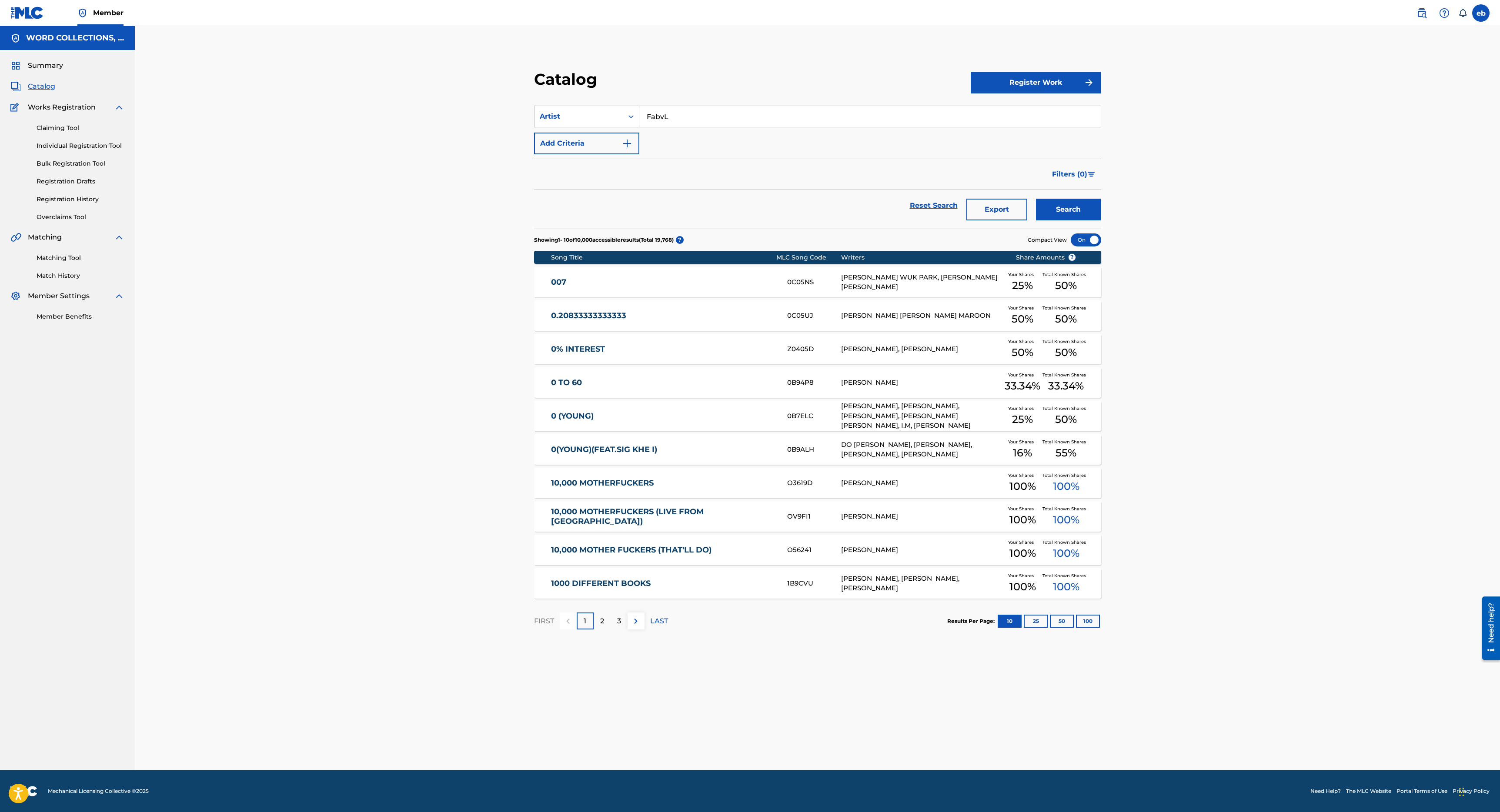
type input "FabvL"
click at [1036, 198] on button "Search" at bounding box center [1068, 209] width 65 height 22
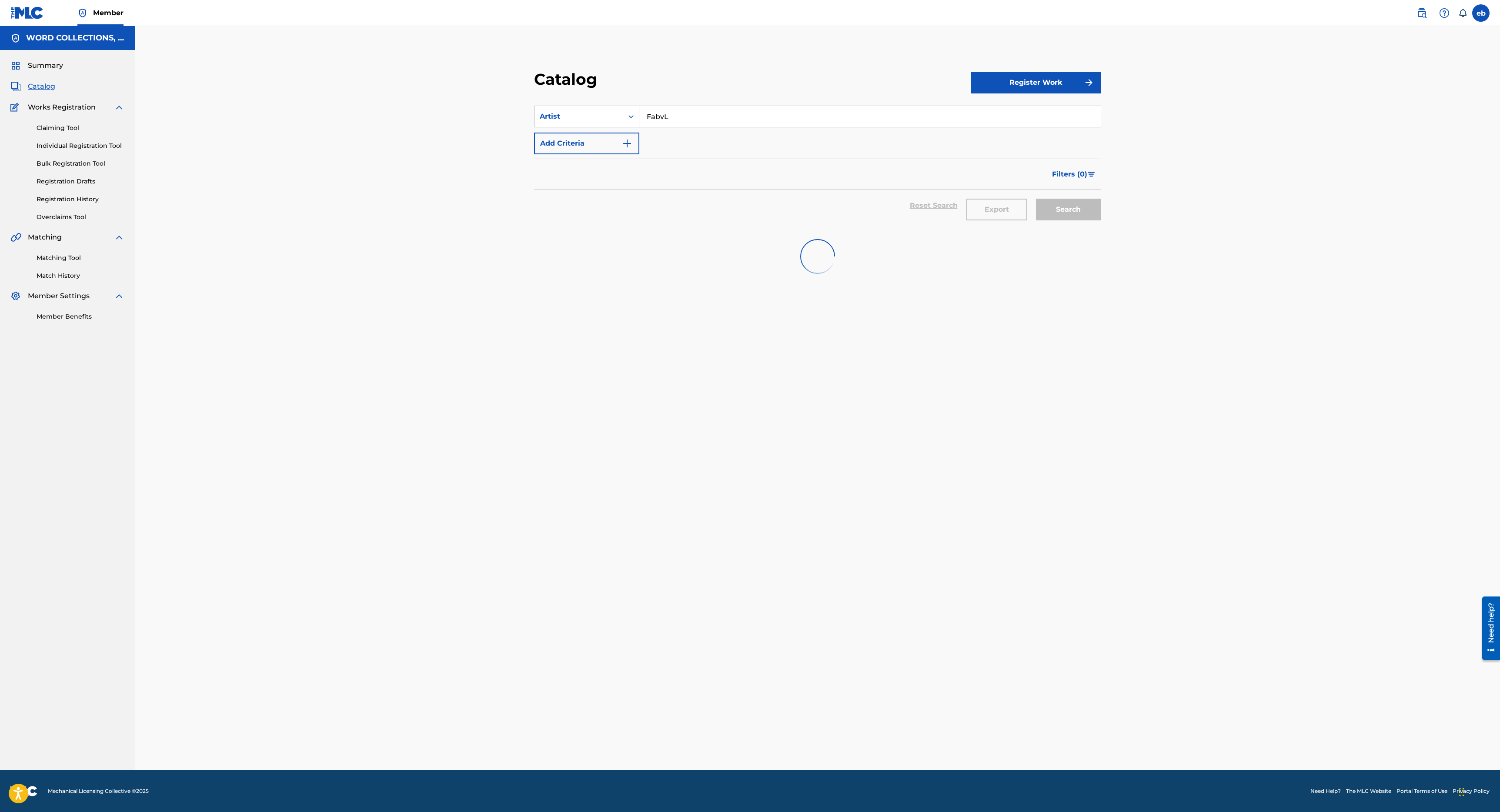
click at [732, 120] on input "FabvL" at bounding box center [870, 116] width 462 height 21
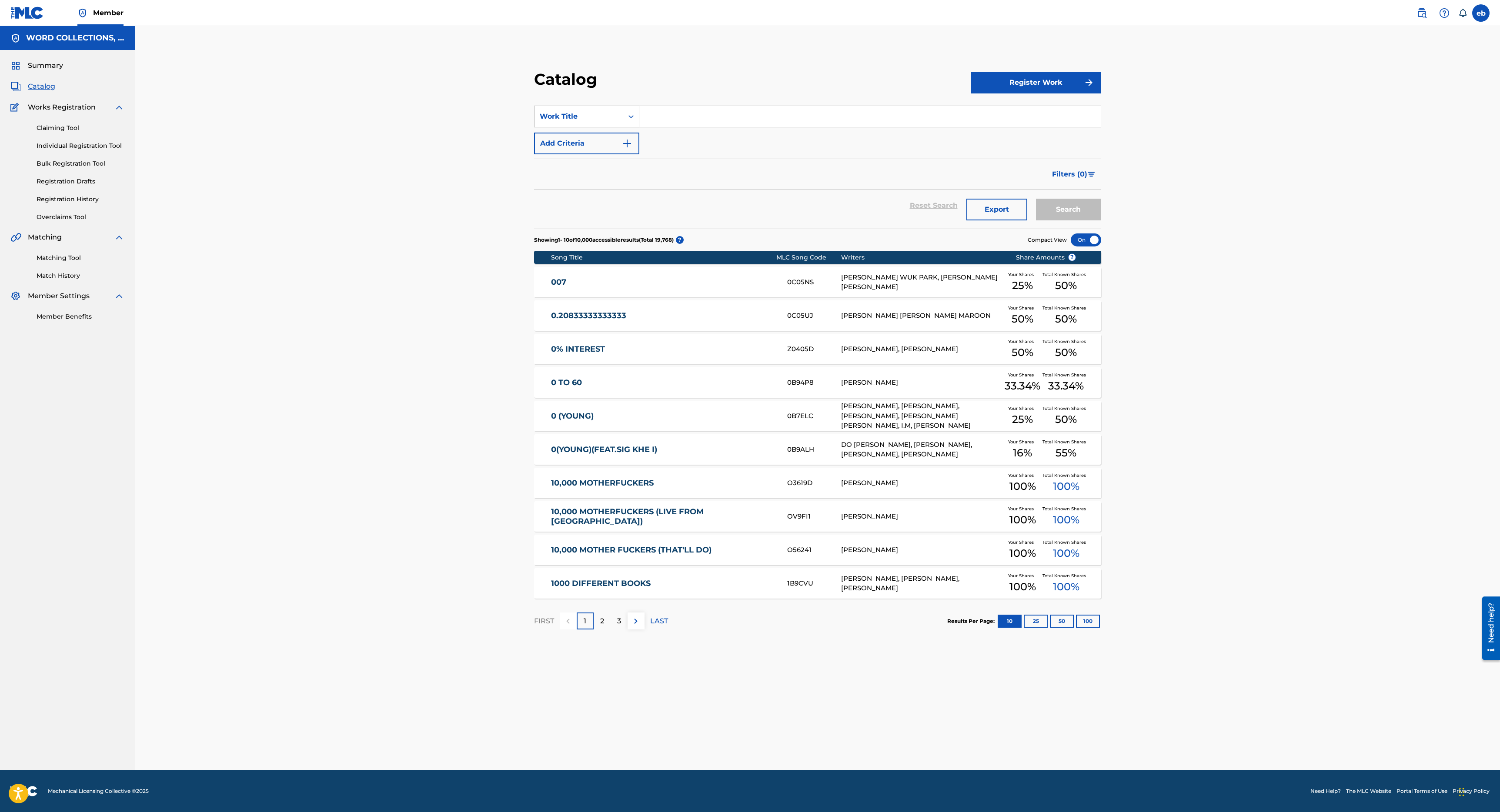
click at [604, 112] on div "Work Title" at bounding box center [579, 117] width 78 height 11
click at [582, 207] on div "Artist" at bounding box center [586, 203] width 104 height 22
click at [675, 124] on input "Search Form" at bounding box center [870, 116] width 462 height 21
type input "Horror Skunx"
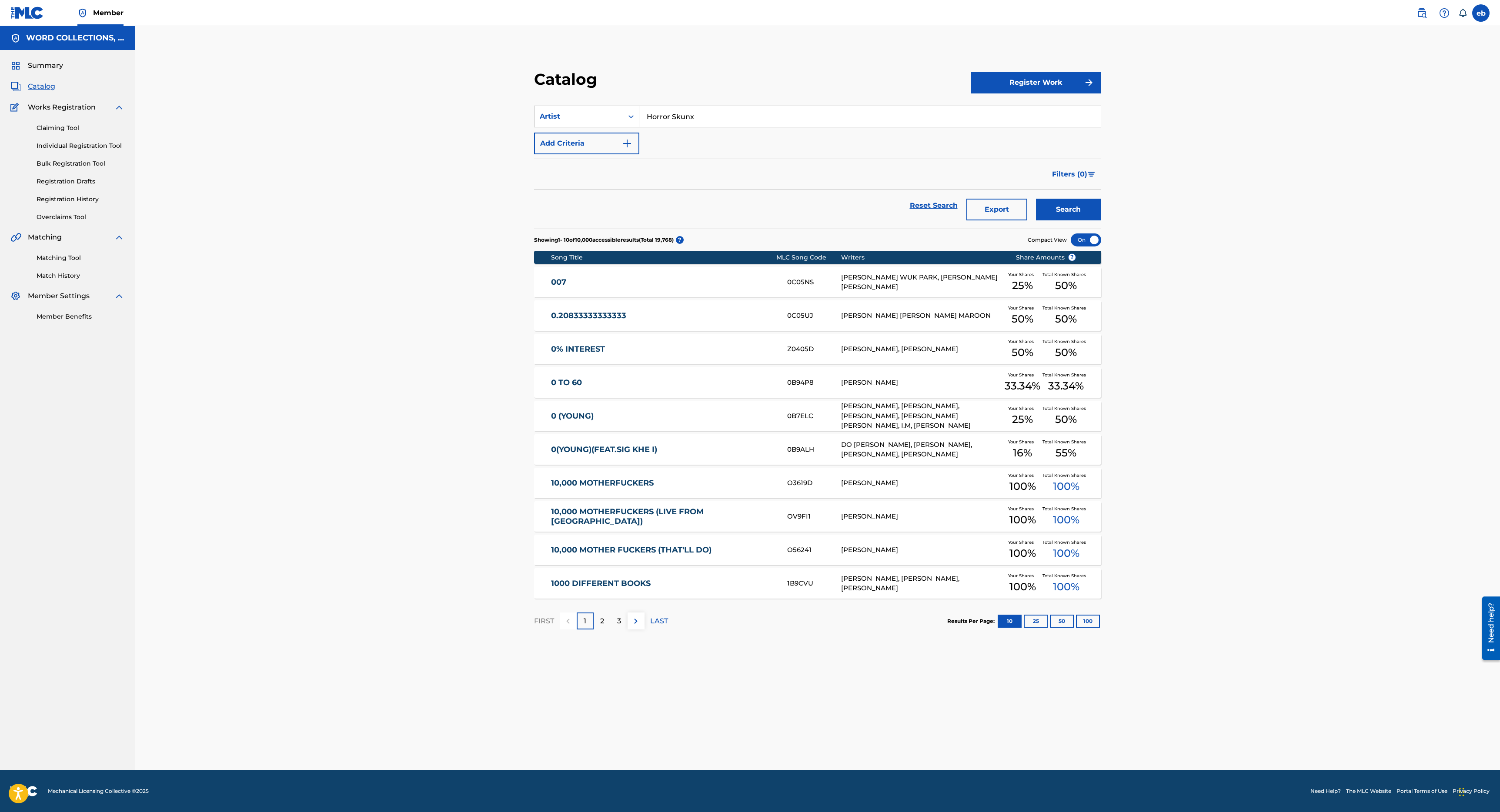
click at [1036, 198] on button "Search" at bounding box center [1068, 209] width 65 height 22
